Goal: Task Accomplishment & Management: Use online tool/utility

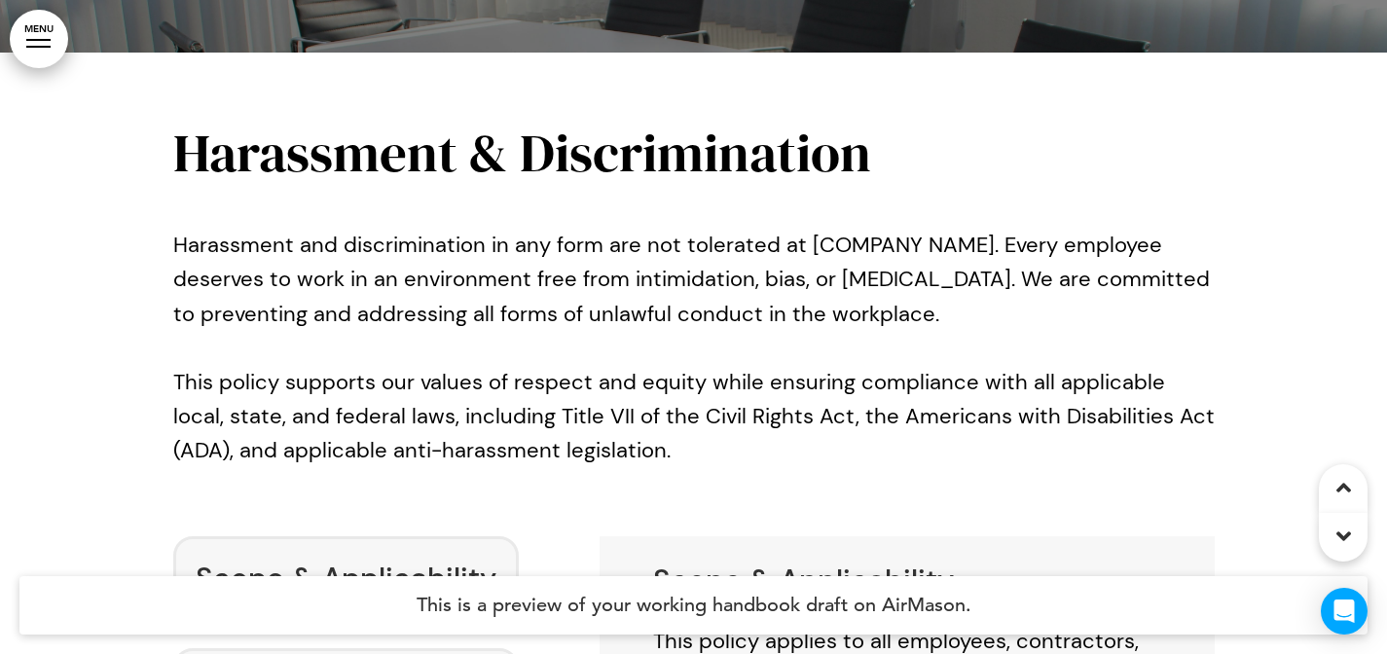
scroll to position [11821, 0]
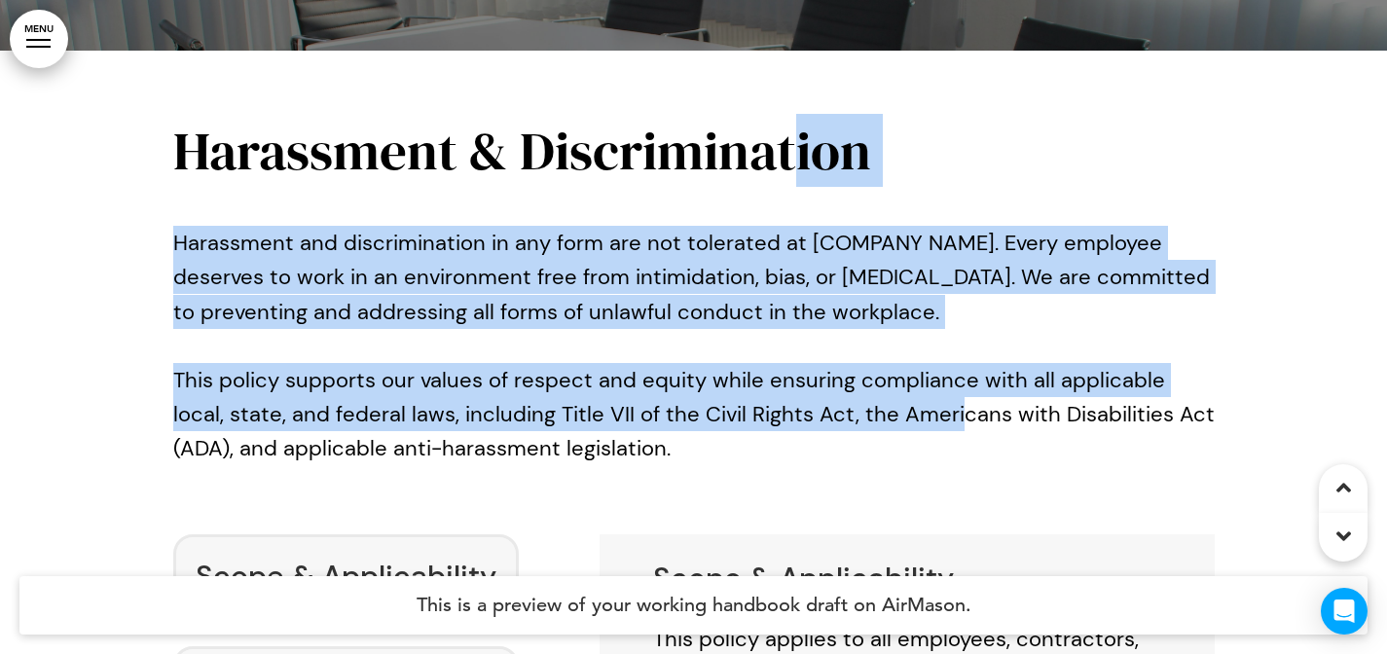
drag, startPoint x: 792, startPoint y: 74, endPoint x: 890, endPoint y: 345, distance: 287.5
click at [891, 344] on div "Harassment & Discrimination Harassment and discrimination in any form are not t…" at bounding box center [693, 312] width 1041 height 376
click at [890, 363] on p "This policy supports our values of respect and equity while ensuring compliance…" at bounding box center [693, 431] width 1041 height 137
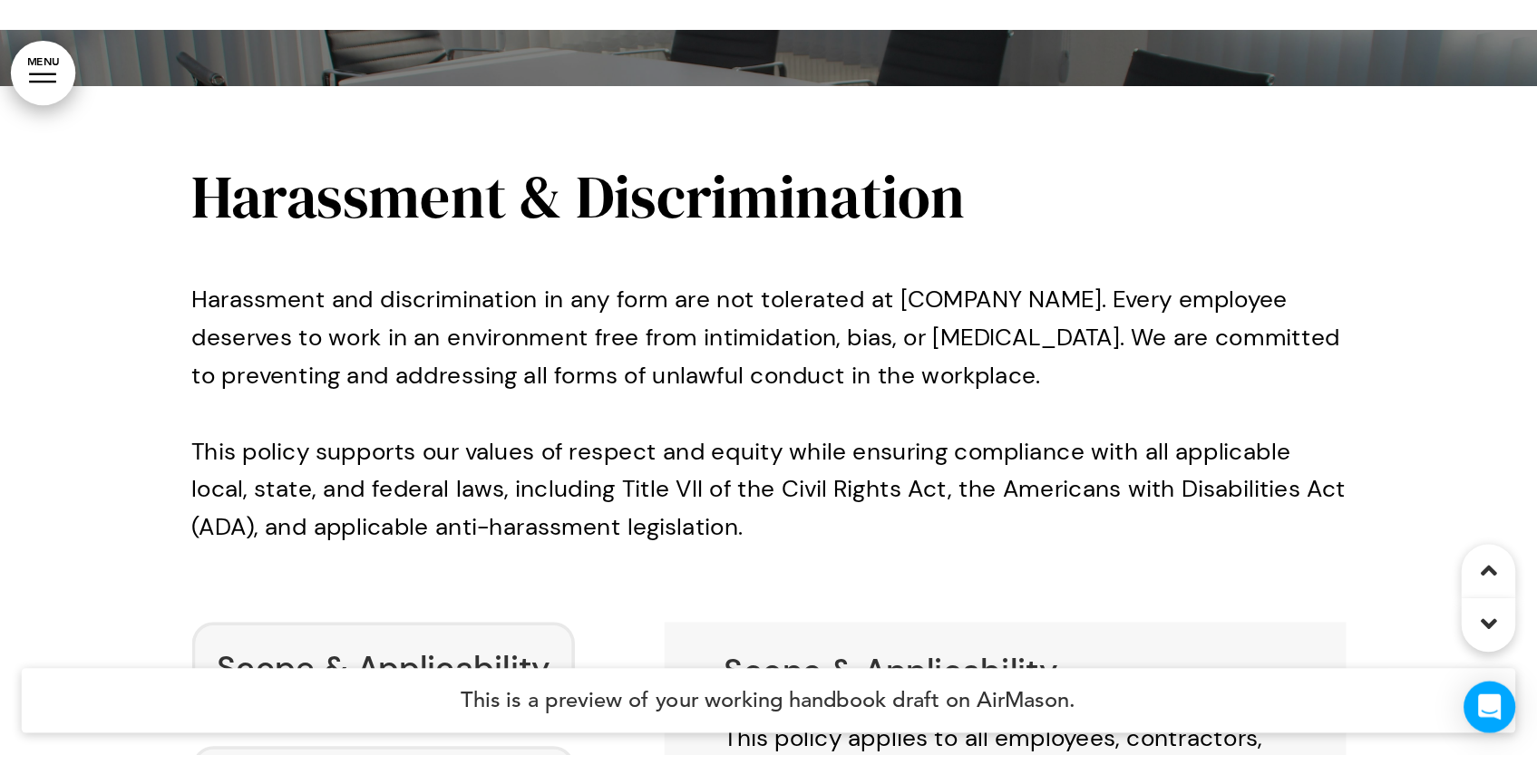
scroll to position [11139, 0]
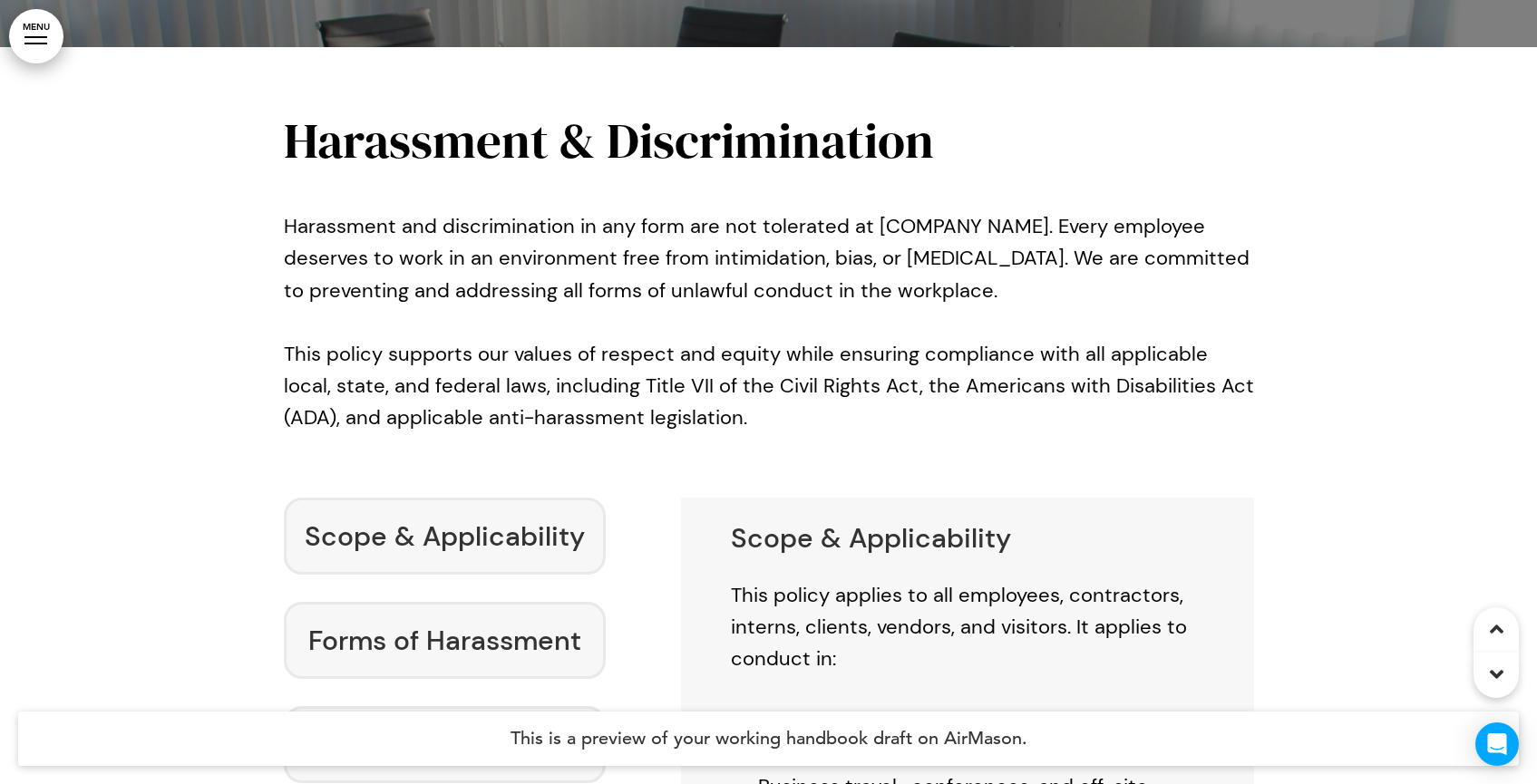
click at [877, 210] on p "Harassment and discrimination in any form are not tolerated at [COMPANY NAME]. …" at bounding box center [768, 258] width 970 height 96
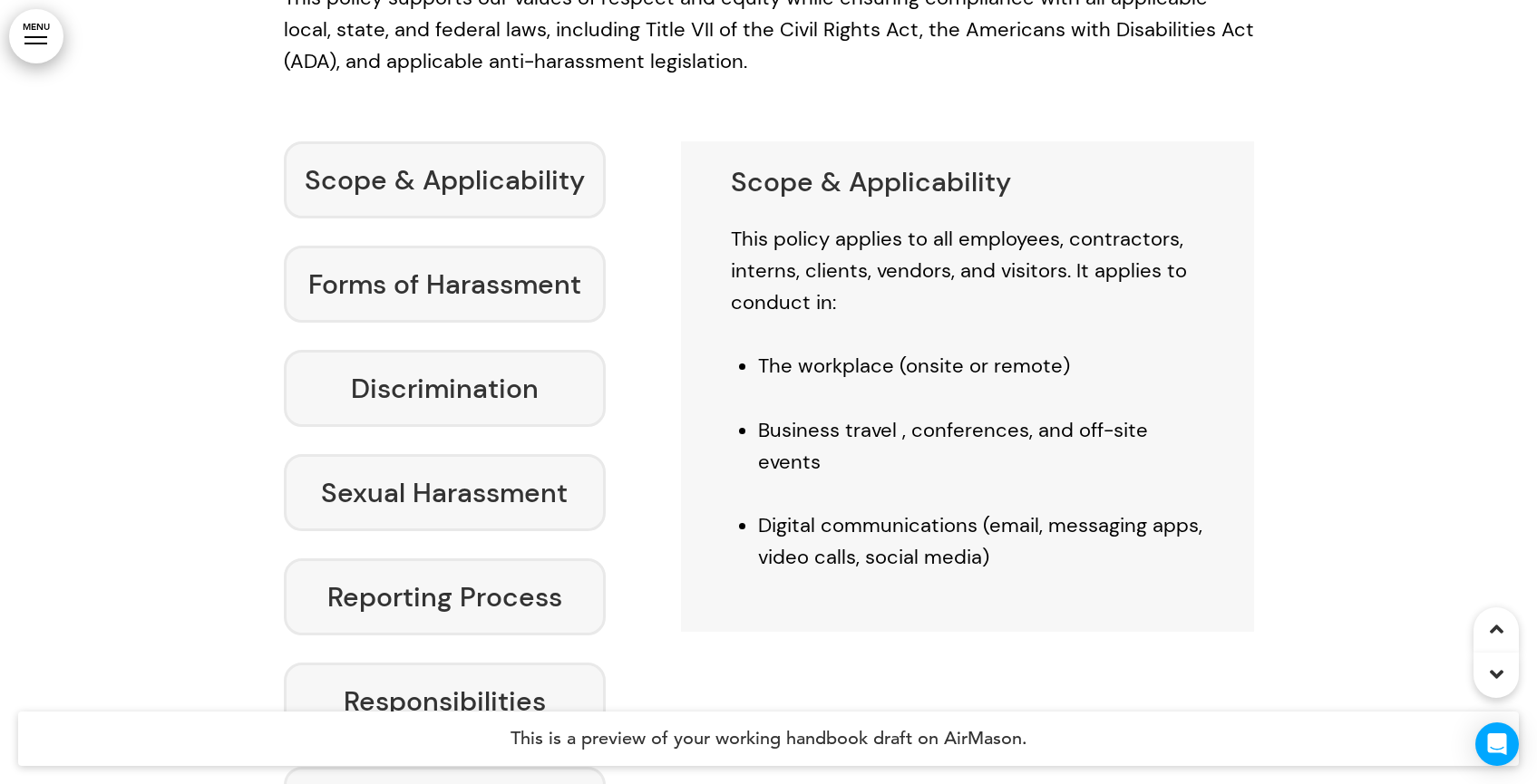
scroll to position [11531, 0]
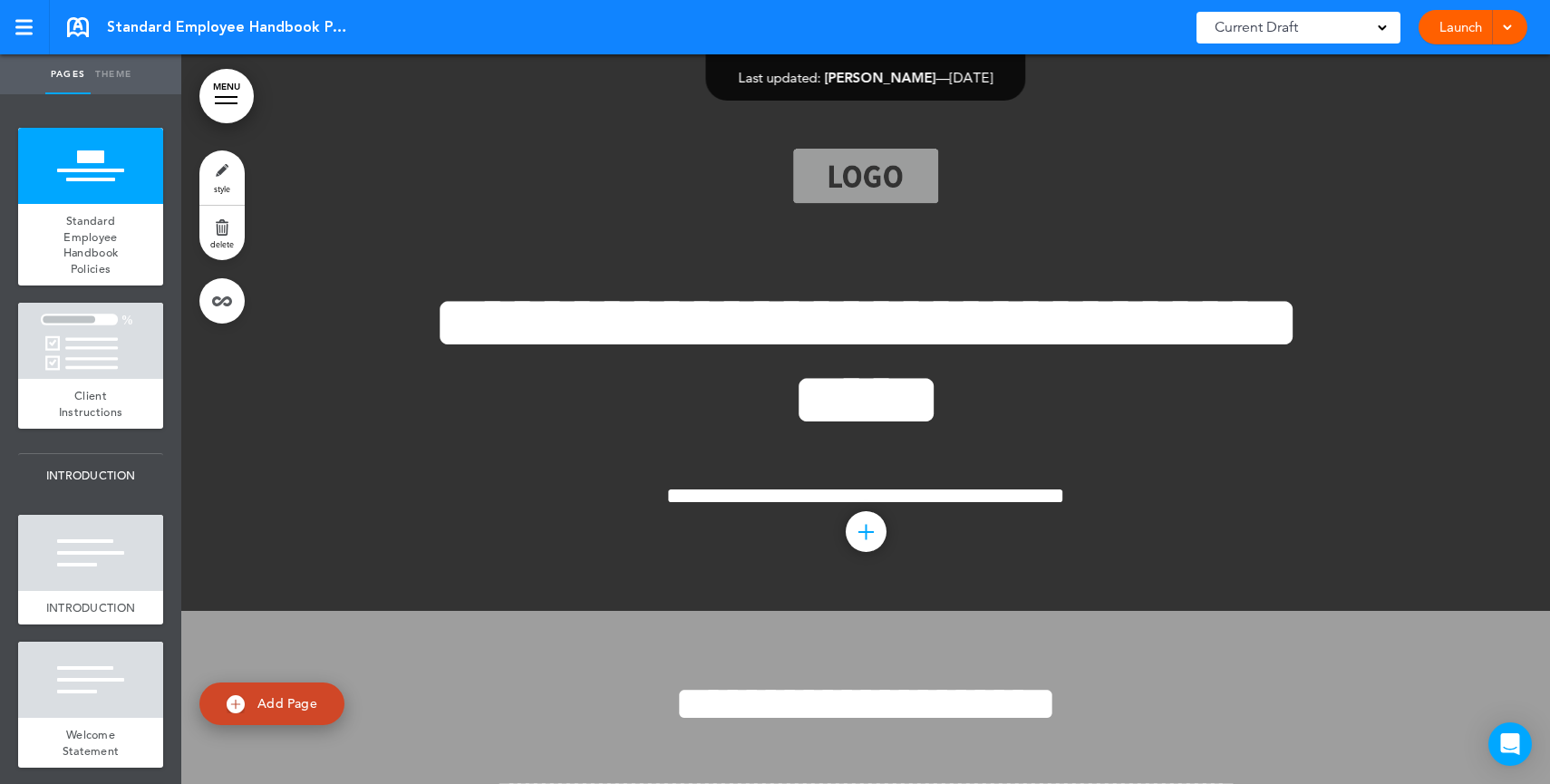
click at [1466, 17] on link "Launch" at bounding box center [1461, 27] width 57 height 34
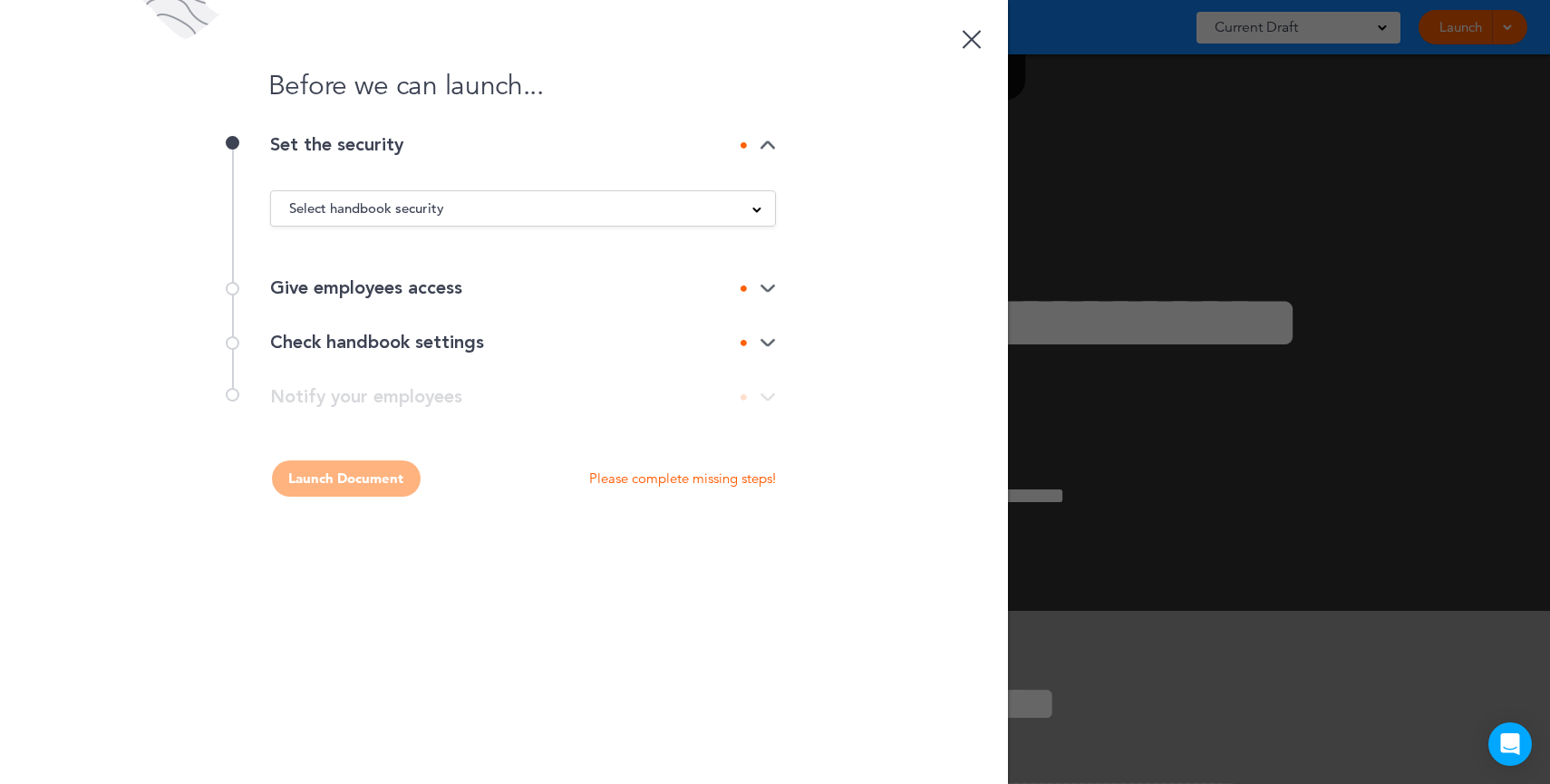
click at [420, 205] on span "Select handbook security" at bounding box center [366, 208] width 155 height 25
click at [322, 260] on li "Public link" at bounding box center [523, 254] width 504 height 22
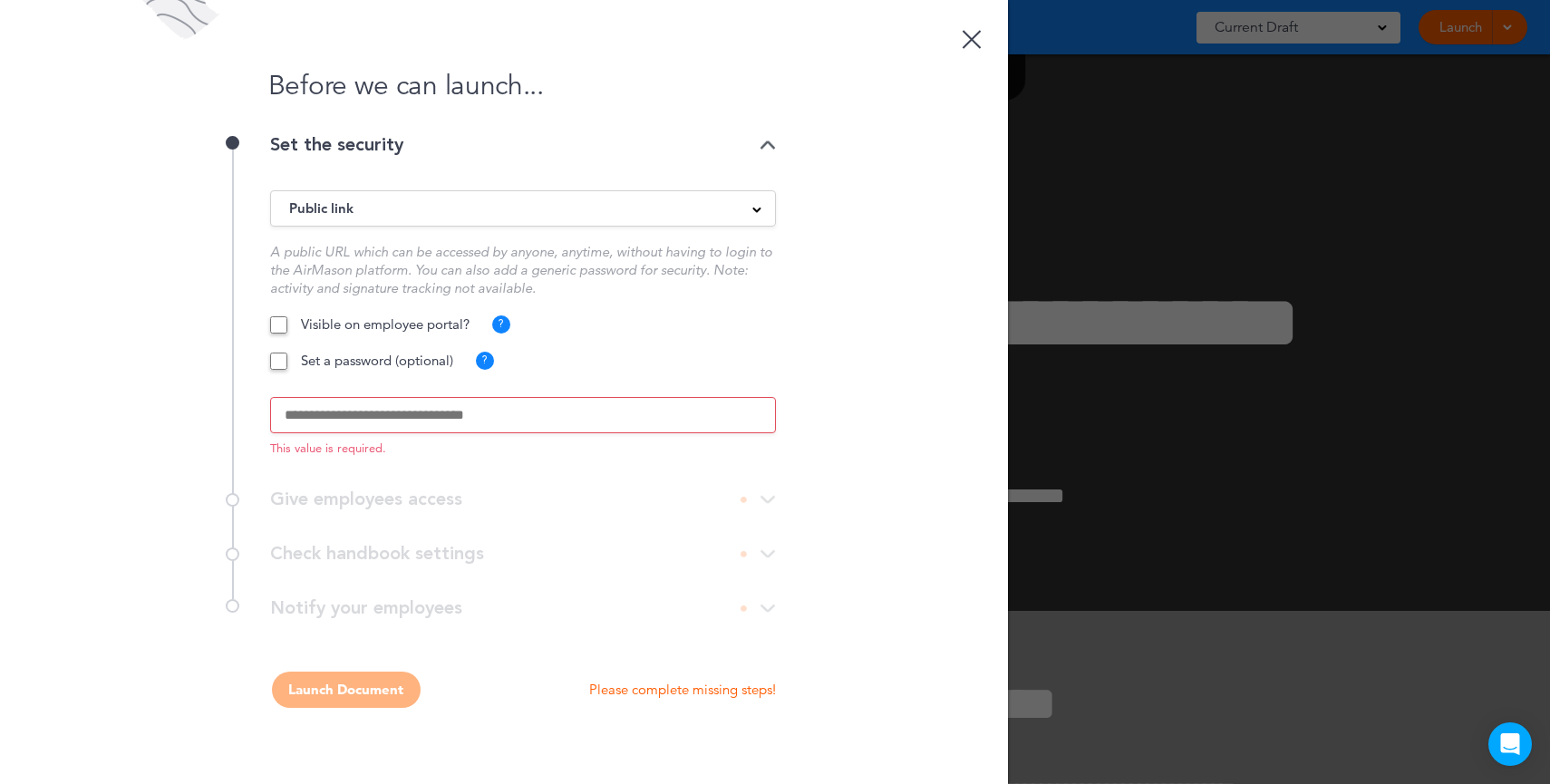
click at [344, 403] on input "text" at bounding box center [523, 414] width 506 height 36
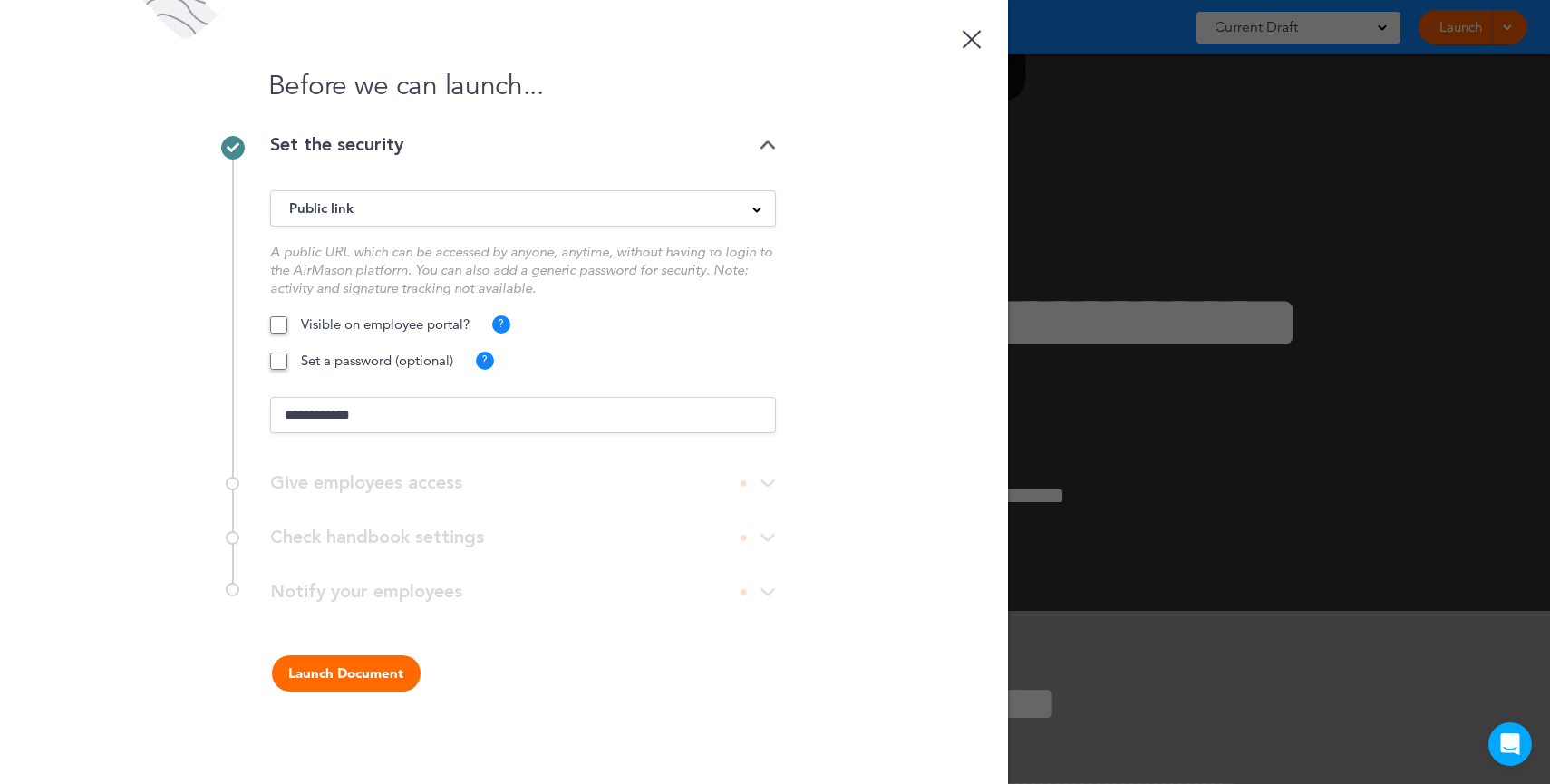
type input "**********"
click at [360, 687] on button "Launch Document" at bounding box center [347, 673] width 149 height 36
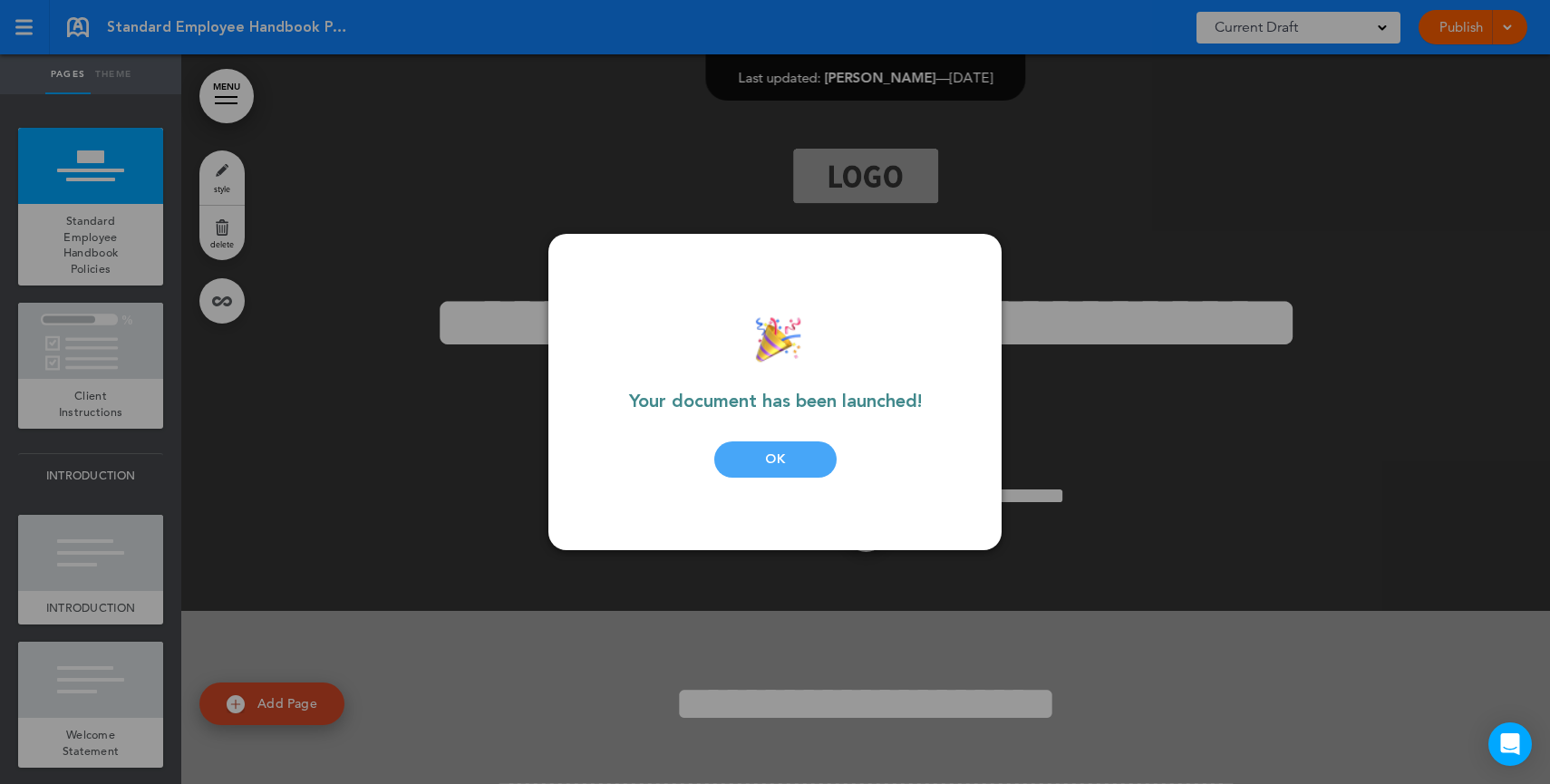
drag, startPoint x: 783, startPoint y: 492, endPoint x: 756, endPoint y: 497, distance: 27.5
click at [776, 492] on div "Your document has been launched! OK" at bounding box center [775, 392] width 345 height 244
drag, startPoint x: 778, startPoint y: 466, endPoint x: 793, endPoint y: 458, distance: 17.0
click at [778, 466] on div "OK" at bounding box center [775, 459] width 122 height 36
